Goal: Transaction & Acquisition: Purchase product/service

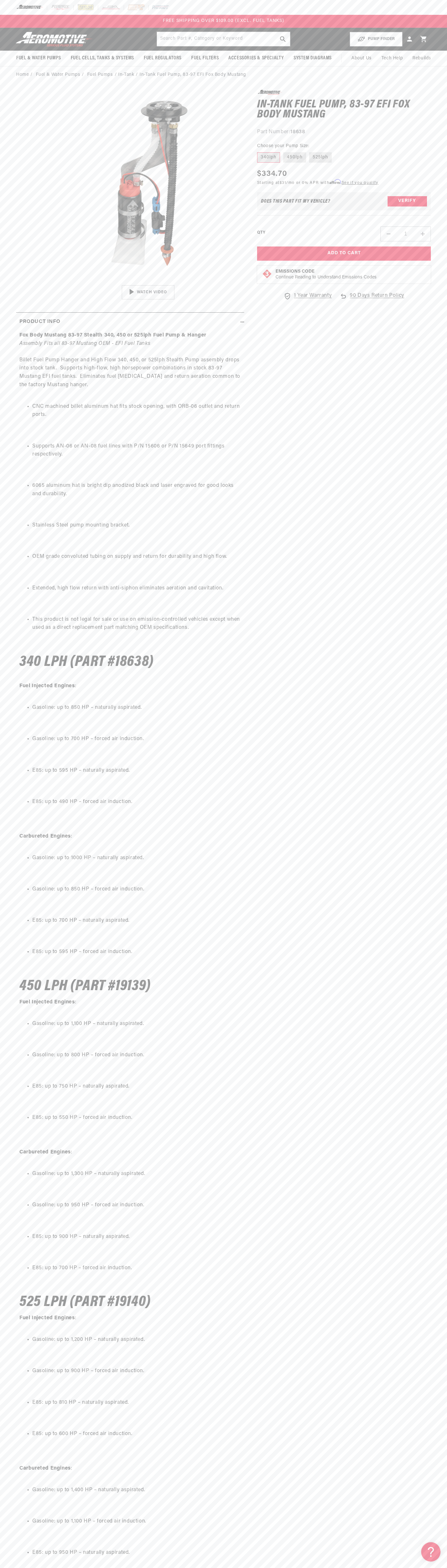
click at [328, 15] on div "FREE SHIPPING OVER $109.00 (EXCL. FUEL TANKS)" at bounding box center [224, 21] width 447 height 13
click at [437, 1095] on section "0.0 star rating Write a review In-Tank Fuel Pump, 83-97 EFI Fox Body Mustang In…" at bounding box center [224, 884] width 447 height 1601
click at [270, 1563] on html "Skip to content Your cart Your cart is empty Loading... You may also like Subto…" at bounding box center [224, 784] width 447 height 1568
click at [28, 316] on summary "Product Info" at bounding box center [130, 322] width 228 height 19
